Goal: Navigation & Orientation: Find specific page/section

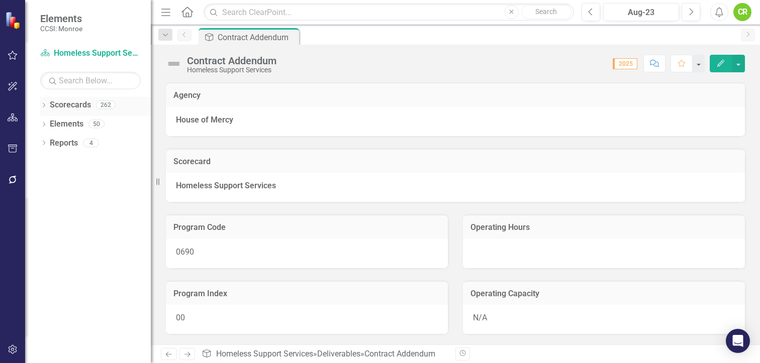
click at [61, 105] on link "Scorecards" at bounding box center [70, 105] width 41 height 12
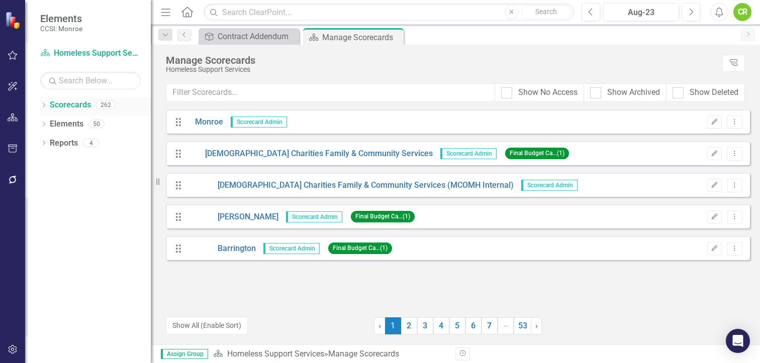
click at [44, 104] on icon "Dropdown" at bounding box center [43, 106] width 7 height 6
click at [71, 124] on link "Monroe" at bounding box center [102, 125] width 95 height 12
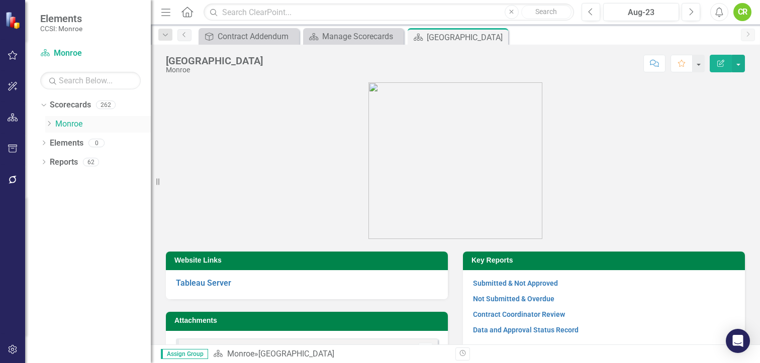
click at [50, 122] on icon "Dropdown" at bounding box center [49, 124] width 8 height 6
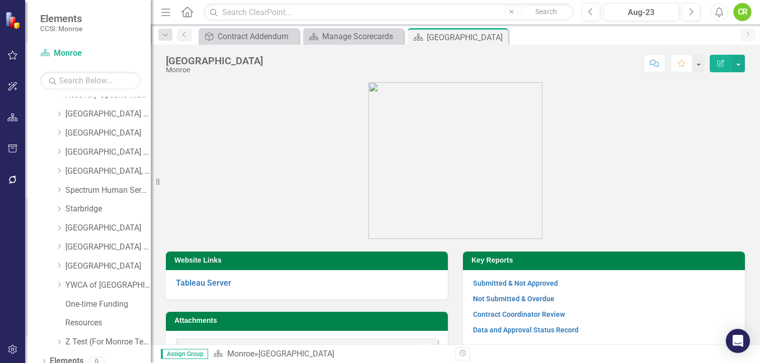
scroll to position [603, 0]
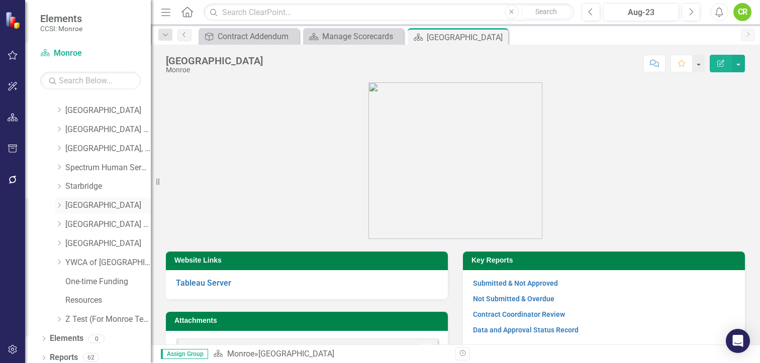
click at [59, 203] on icon at bounding box center [59, 205] width 3 height 5
click at [69, 241] on icon "Dropdown" at bounding box center [69, 243] width 8 height 6
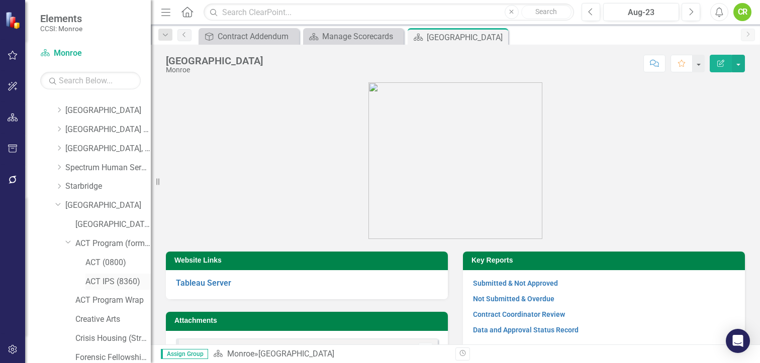
click at [112, 280] on link "ACT IPS (8360)" at bounding box center [117, 282] width 65 height 12
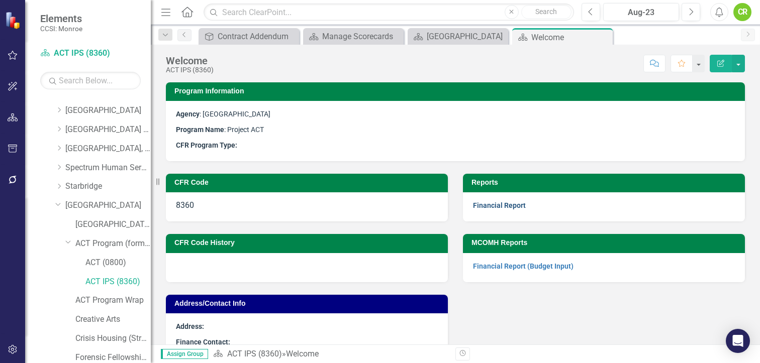
click at [478, 206] on link "Financial Report" at bounding box center [499, 205] width 53 height 8
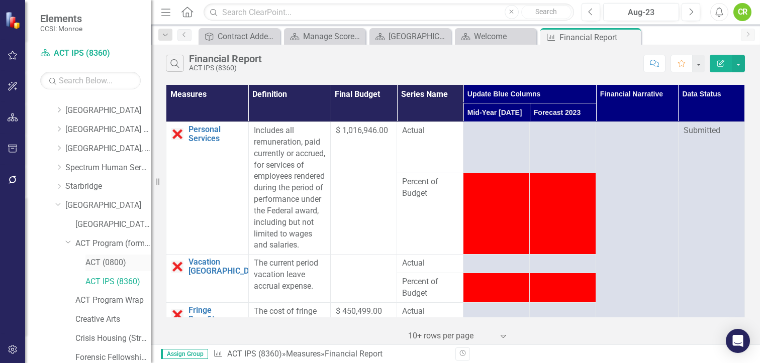
click at [104, 261] on link "ACT (0800)" at bounding box center [117, 263] width 65 height 12
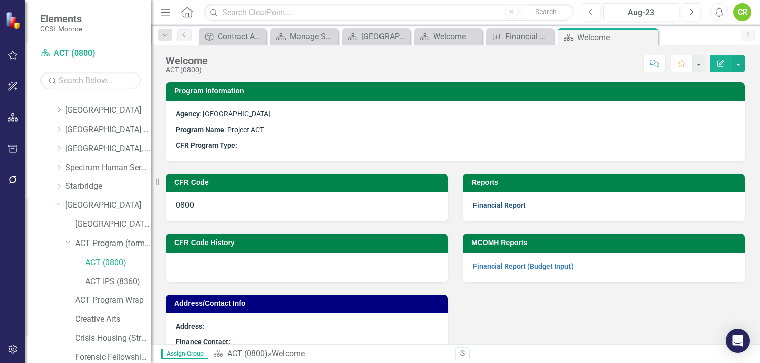
click at [509, 206] on link "Financial Report" at bounding box center [499, 205] width 53 height 8
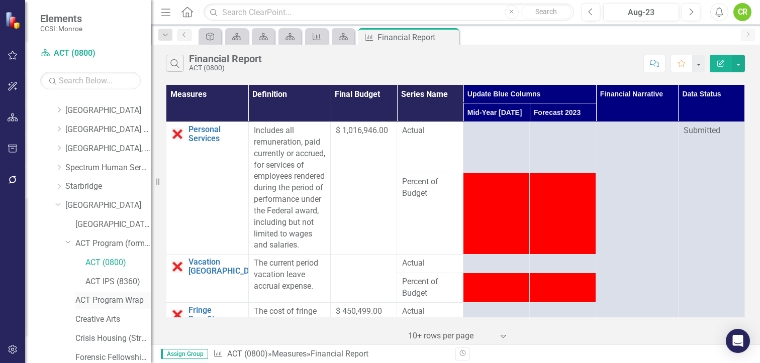
click at [109, 299] on link "ACT Program Wrap" at bounding box center [112, 301] width 75 height 12
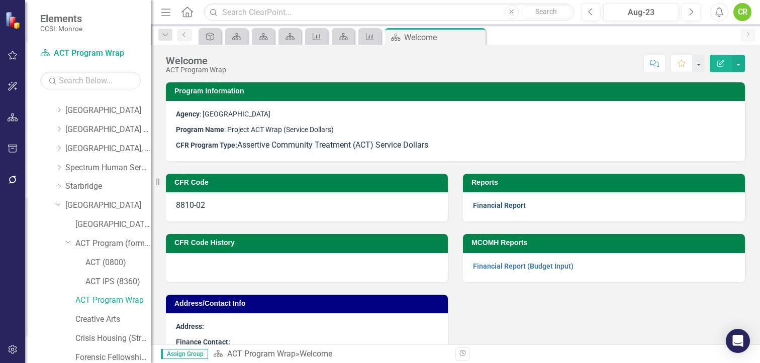
click at [482, 206] on link "Financial Report" at bounding box center [499, 205] width 53 height 8
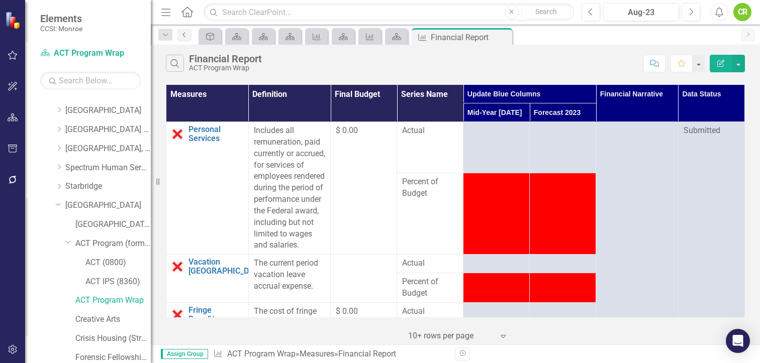
click at [187, 37] on icon "Previous" at bounding box center [184, 35] width 8 height 6
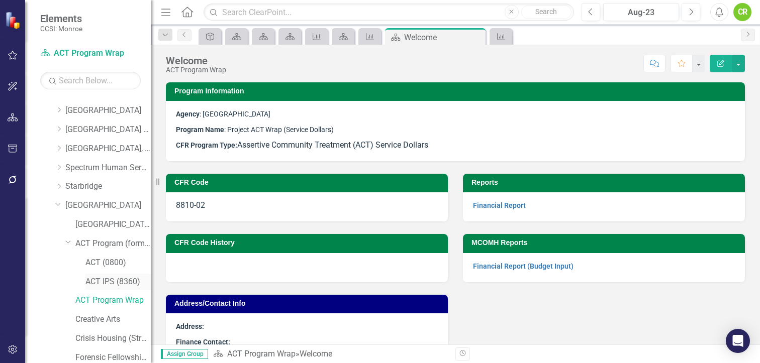
click at [101, 279] on link "ACT IPS (8360)" at bounding box center [117, 282] width 65 height 12
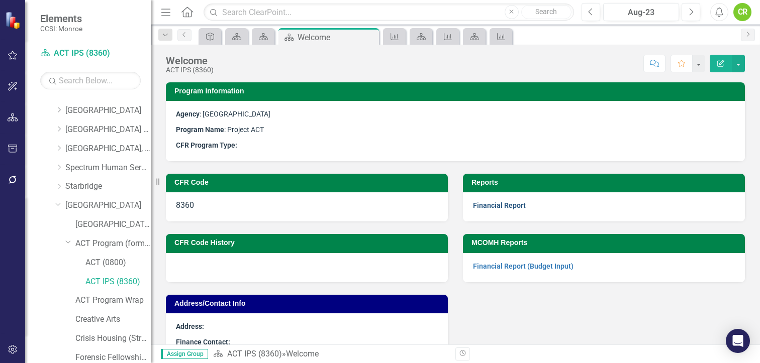
click at [502, 202] on link "Financial Report" at bounding box center [499, 205] width 53 height 8
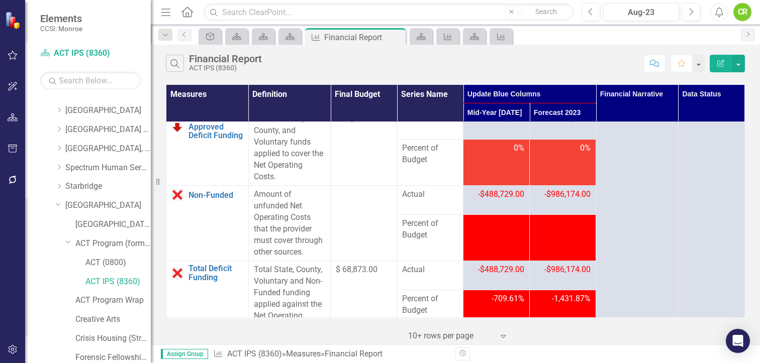
scroll to position [1720, 0]
